Goal: Book appointment/travel/reservation

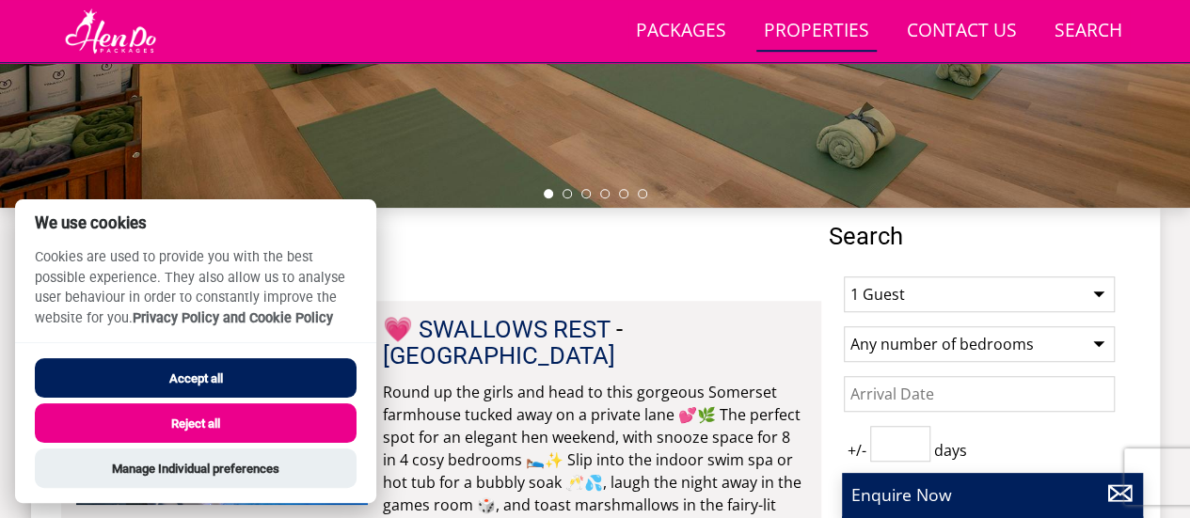
scroll to position [478, 0]
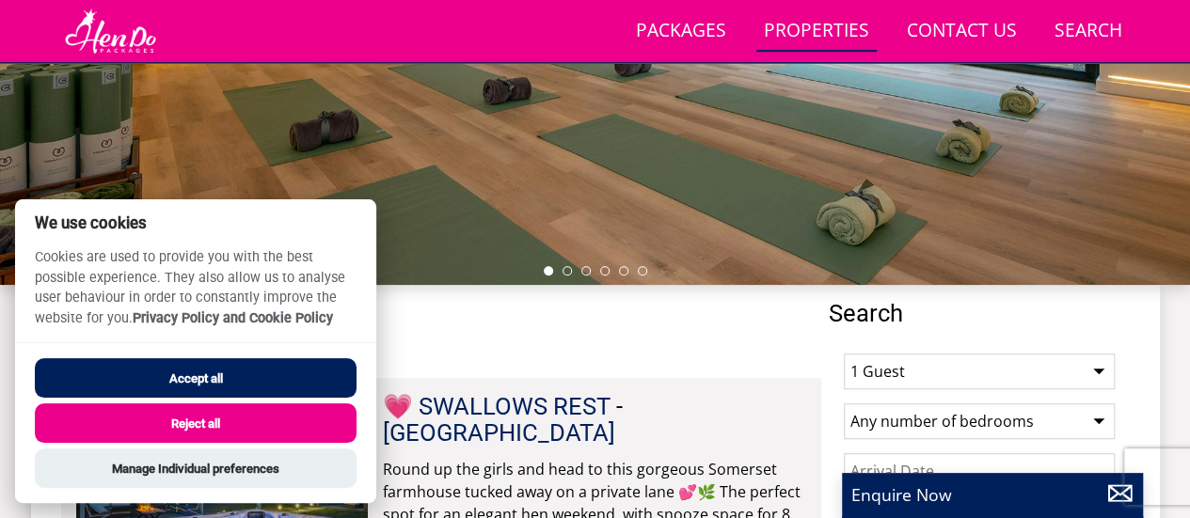
click at [227, 419] on button "Reject all" at bounding box center [196, 424] width 322 height 40
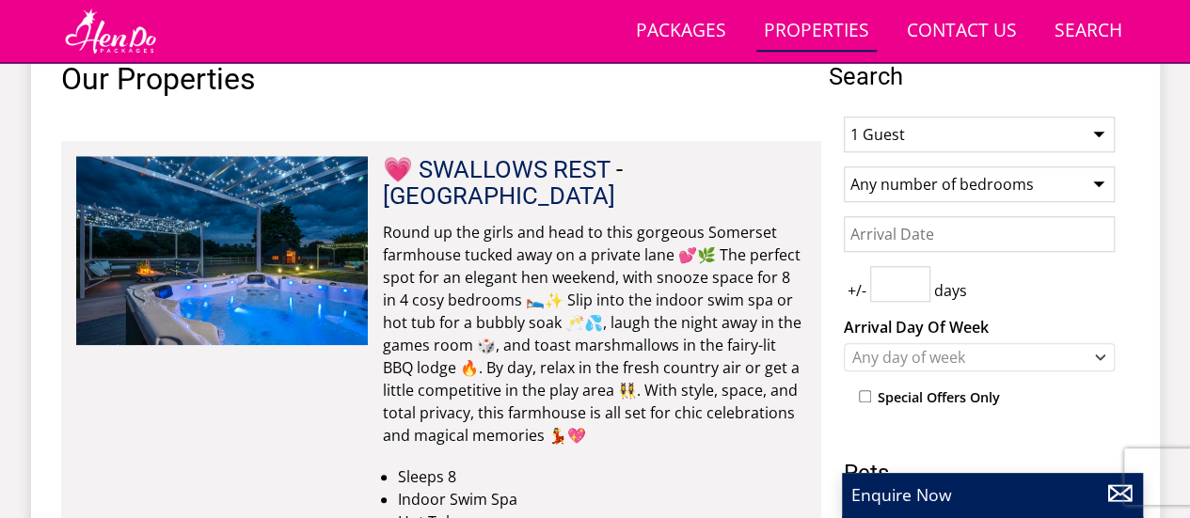
scroll to position [730, 0]
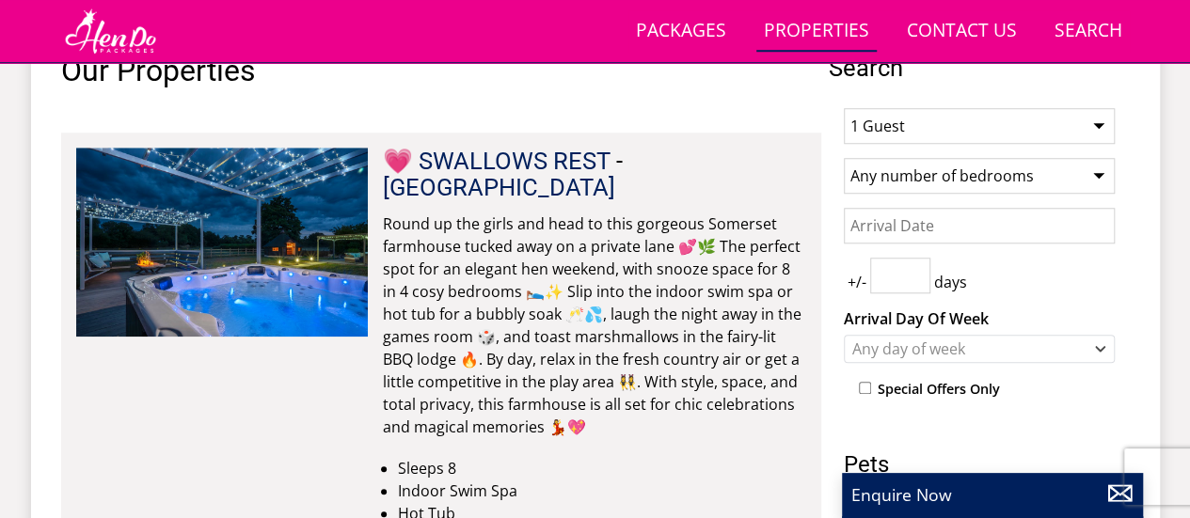
scroll to position [556, 0]
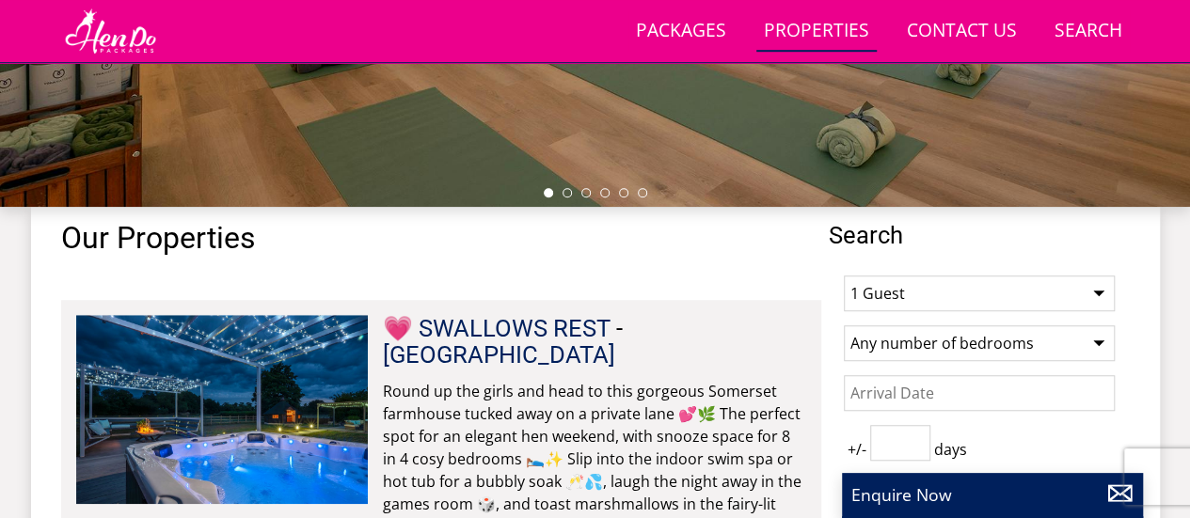
click at [890, 289] on select "1 Guest 2 Guests 3 Guests 4 Guests 5 Guests 6 Guests 7 Guests 8 Guests 9 Guests…" at bounding box center [979, 294] width 271 height 36
select select "16"
click at [844, 276] on select "1 Guest 2 Guests 3 Guests 4 Guests 5 Guests 6 Guests 7 Guests 8 Guests 9 Guests…" at bounding box center [979, 294] width 271 height 36
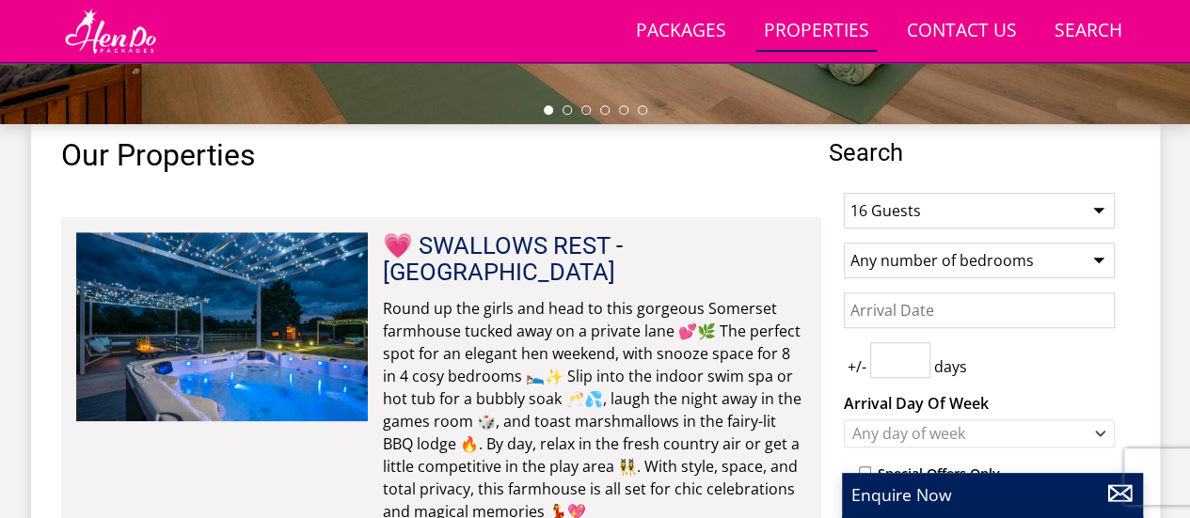
scroll to position [702, 0]
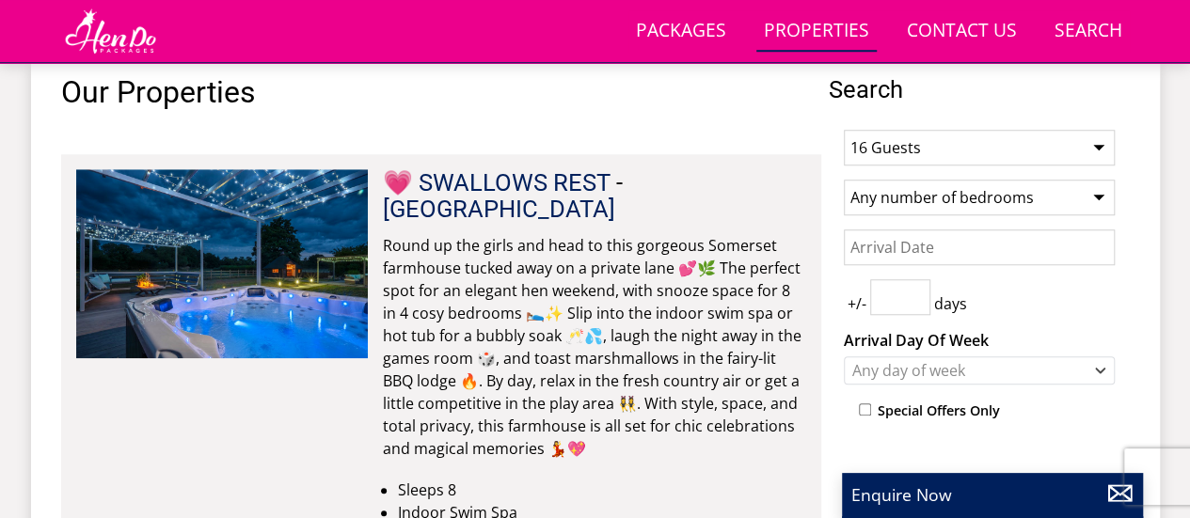
click at [983, 196] on select "Any number of bedrooms 4 Bedrooms 5 Bedrooms 6 Bedrooms 7 Bedrooms 8 Bedrooms 9…" at bounding box center [979, 198] width 271 height 36
click at [975, 188] on select "Any number of bedrooms 4 Bedrooms 5 Bedrooms 6 Bedrooms 7 Bedrooms 8 Bedrooms 9…" at bounding box center [979, 198] width 271 height 36
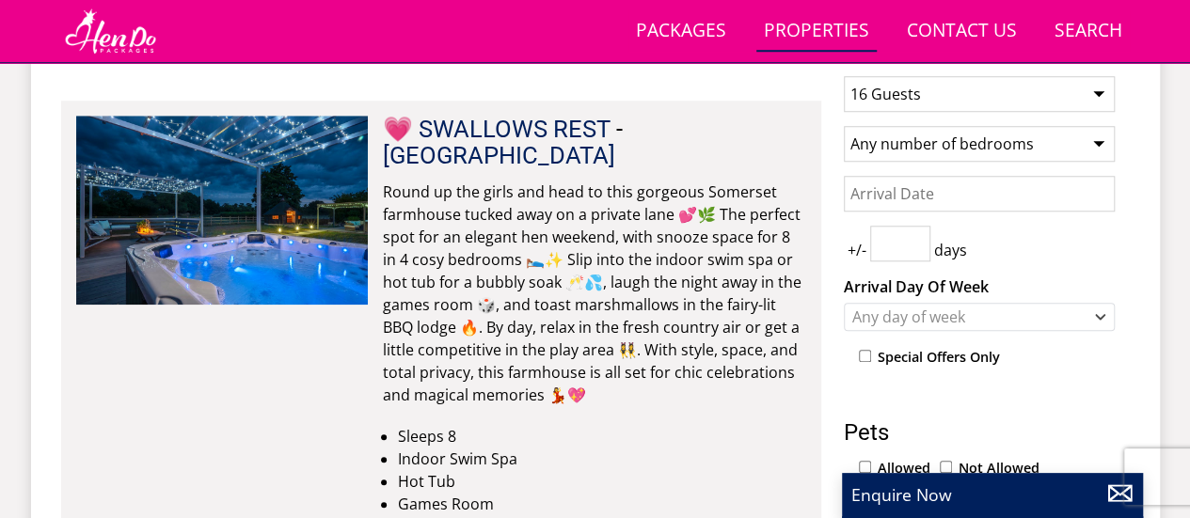
scroll to position [782, 0]
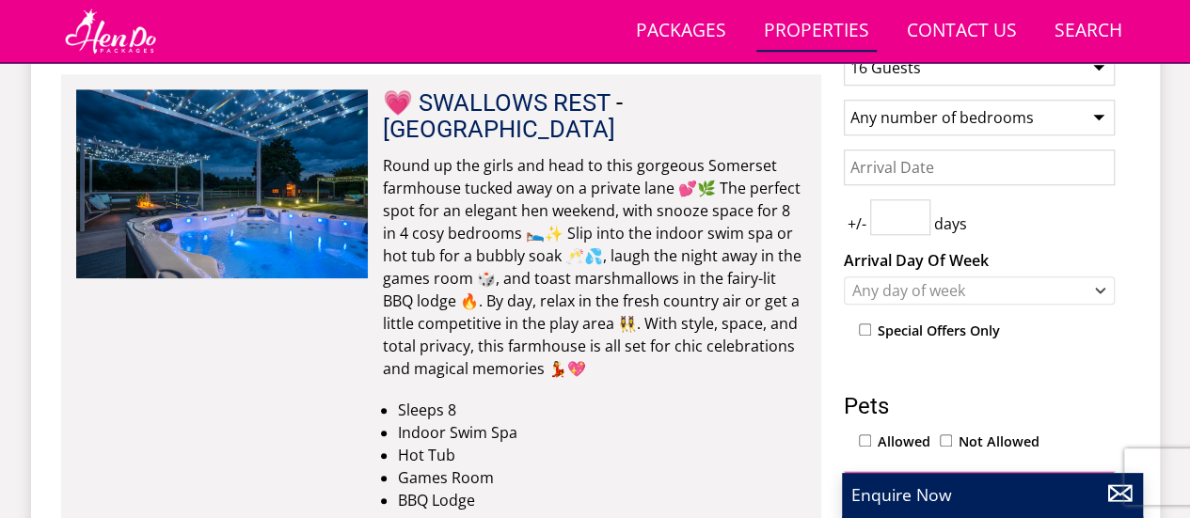
click at [986, 173] on input "Date" at bounding box center [979, 168] width 271 height 36
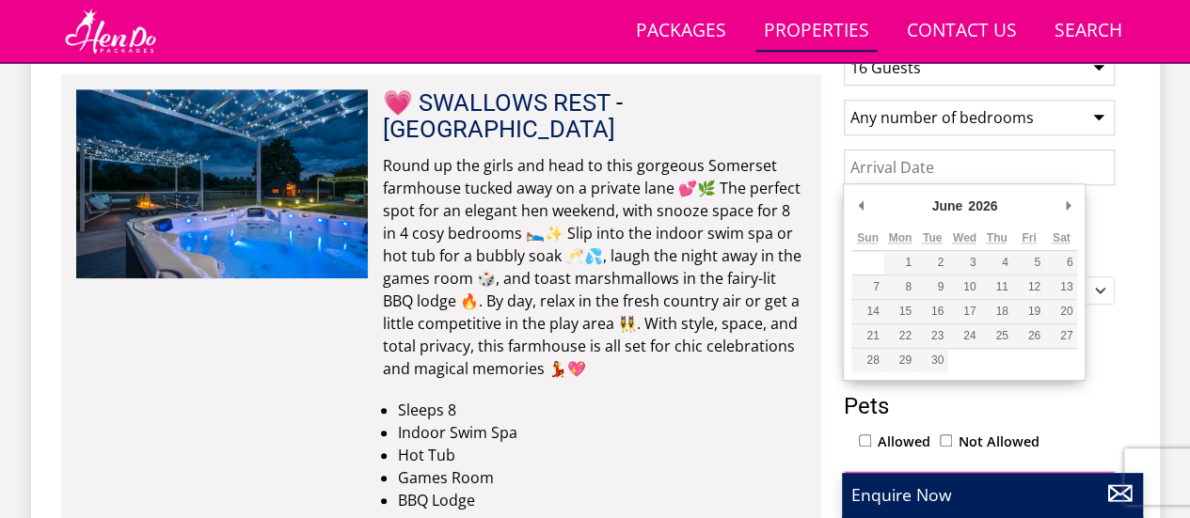
type input "[DATE]"
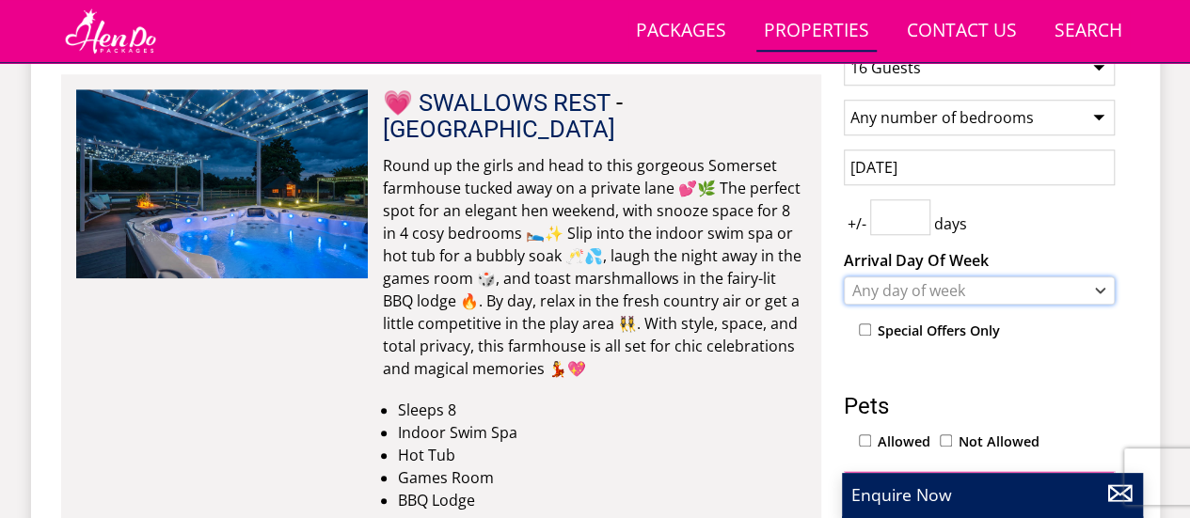
click at [969, 294] on div "Any day of week" at bounding box center [970, 290] width 244 height 21
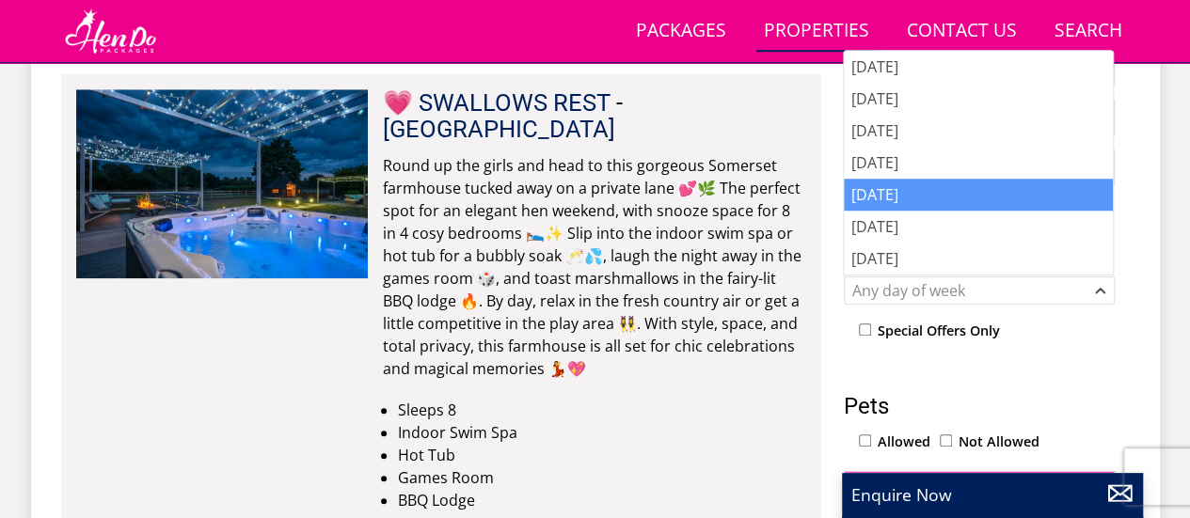
click at [924, 204] on div "[DATE]" at bounding box center [978, 195] width 269 height 32
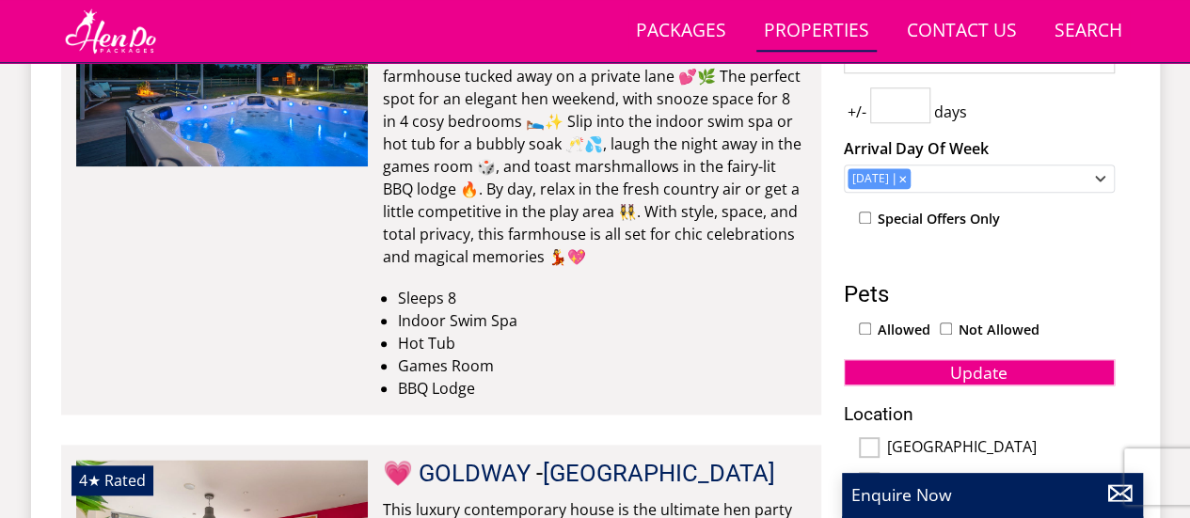
scroll to position [895, 0]
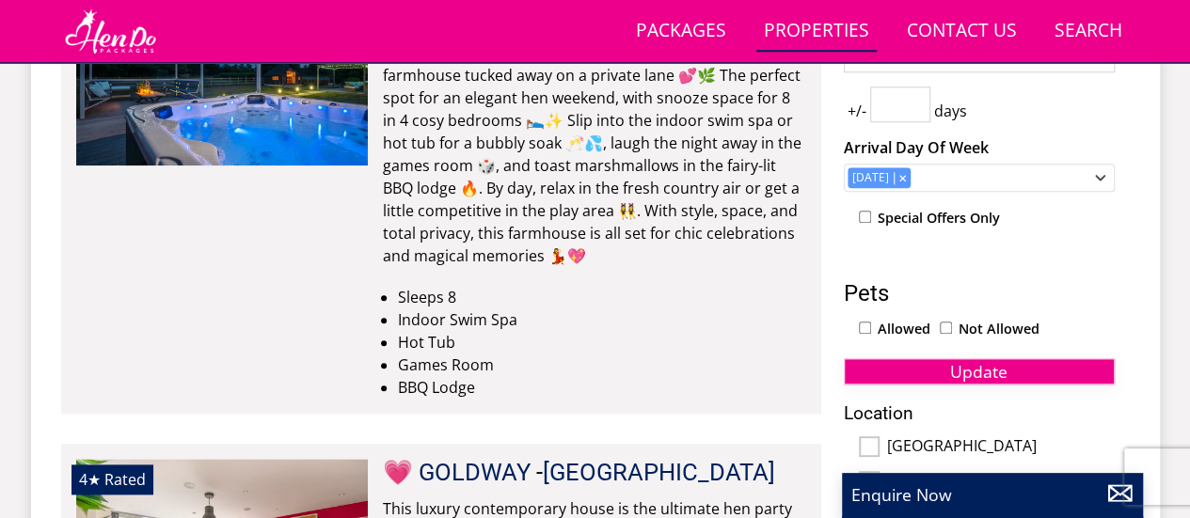
click at [1041, 374] on button "Update" at bounding box center [979, 371] width 271 height 26
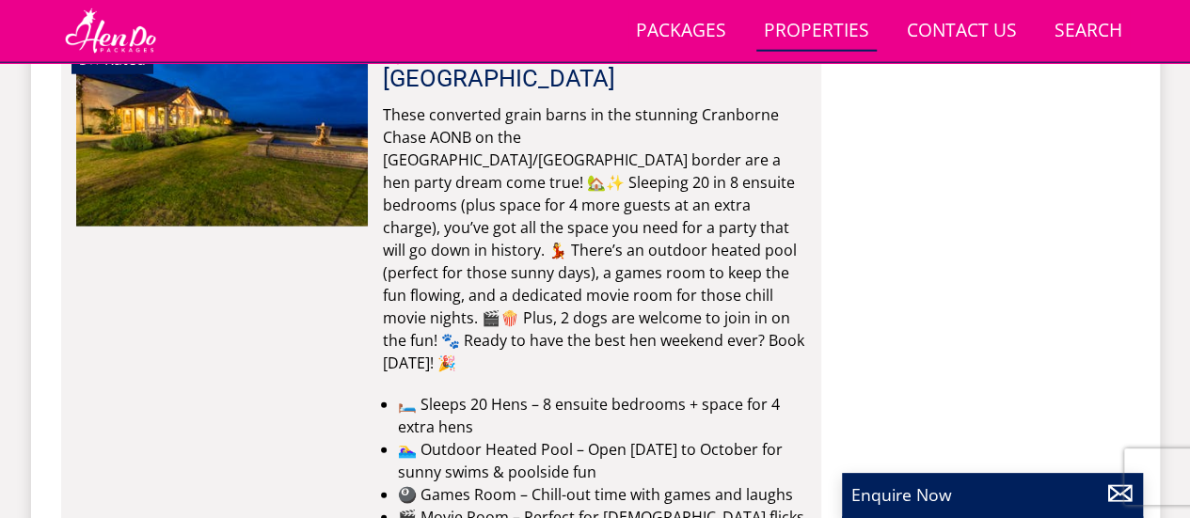
scroll to position [9565, 0]
